Goal: Find specific page/section: Find specific page/section

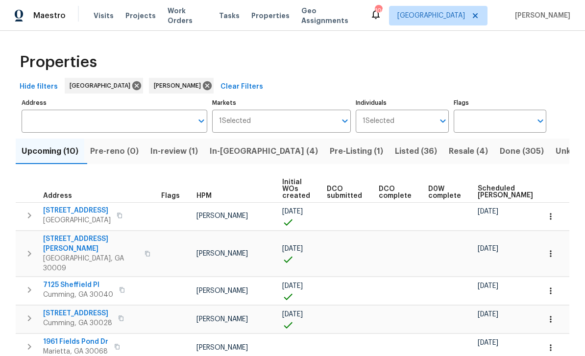
click at [243, 152] on span "In-reno (4)" at bounding box center [264, 152] width 108 height 14
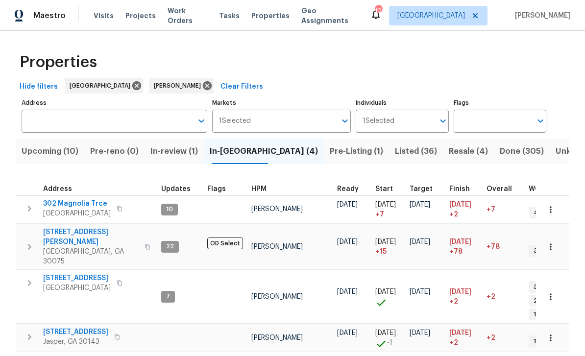
click at [82, 274] on span "144 Oak Haven Dr" at bounding box center [77, 279] width 68 height 10
click at [29, 277] on icon "button" at bounding box center [30, 283] width 12 height 12
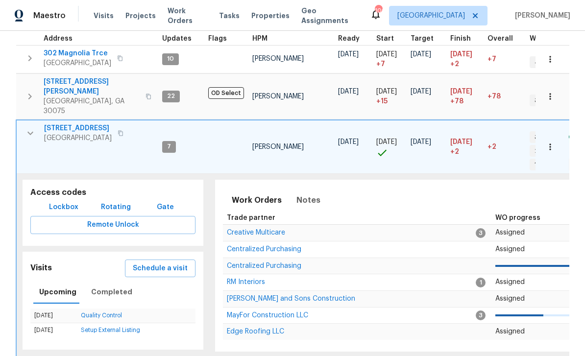
scroll to position [150, 0]
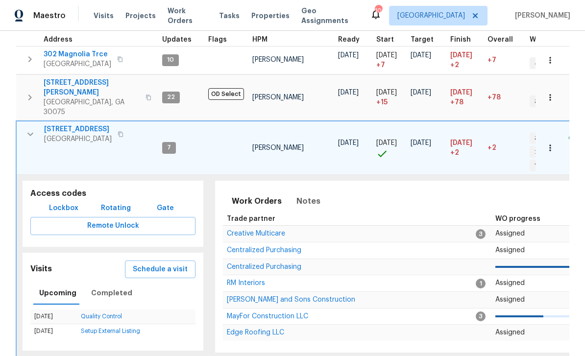
click at [62, 202] on span "Lockbox" at bounding box center [63, 208] width 29 height 12
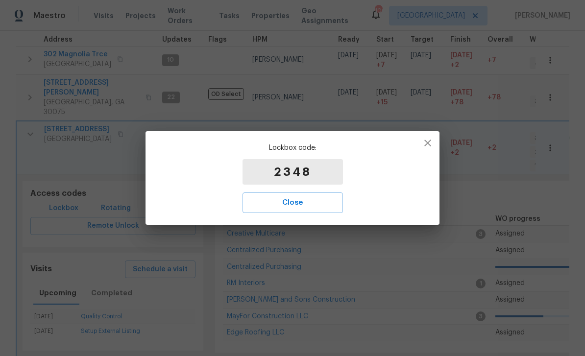
click at [328, 213] on button "Close" at bounding box center [293, 203] width 101 height 21
